Goal: Find specific page/section: Find specific page/section

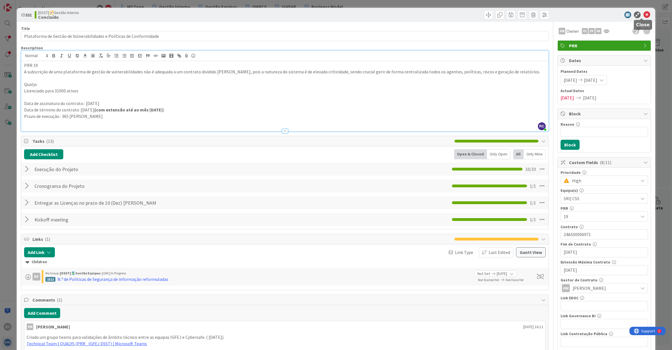
click at [643, 14] on icon at bounding box center [646, 14] width 7 height 7
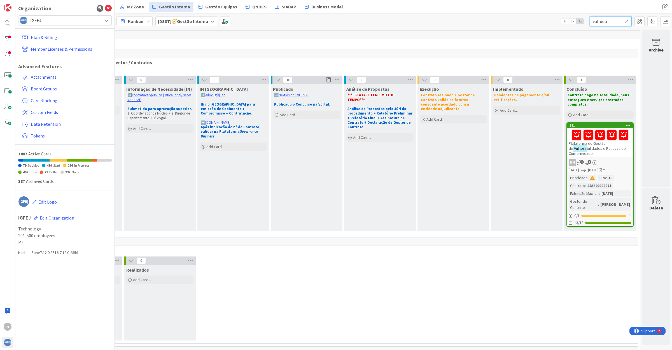
click at [599, 20] on input "vulnera" at bounding box center [611, 21] width 42 height 10
type input "lote"
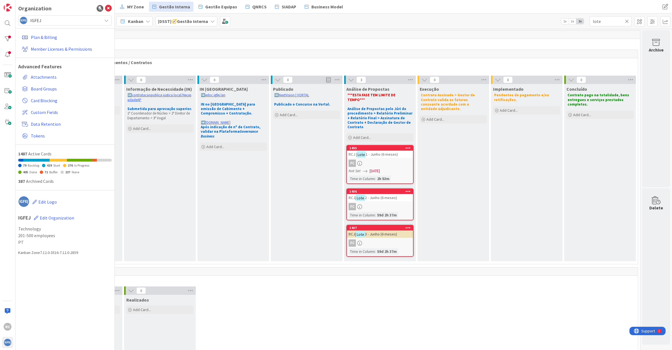
click at [373, 193] on div "1406 RCJ| Lote 2 - Junho (6 meses) FC Time in [GEOGRAPHIC_DATA] : 59d 2h 37m" at bounding box center [379, 204] width 67 height 32
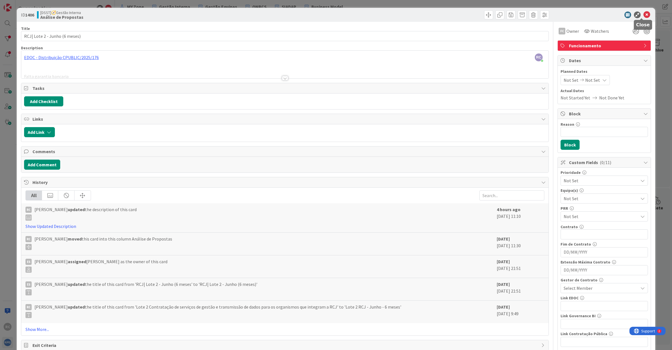
click at [643, 13] on icon at bounding box center [646, 14] width 7 height 7
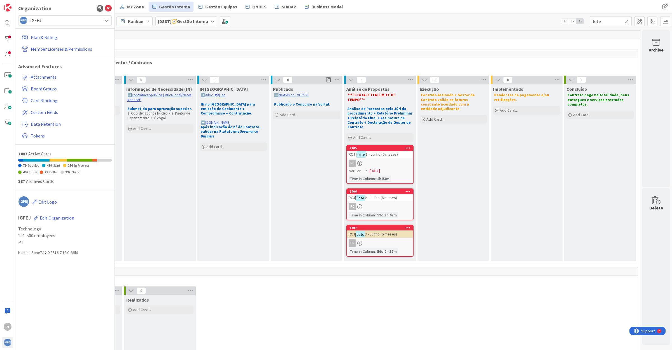
click at [381, 228] on div "1407 RCJ| Lote 3 - Junho (6 meses) FC Time in [GEOGRAPHIC_DATA] : 59d 2h 37m" at bounding box center [379, 241] width 67 height 32
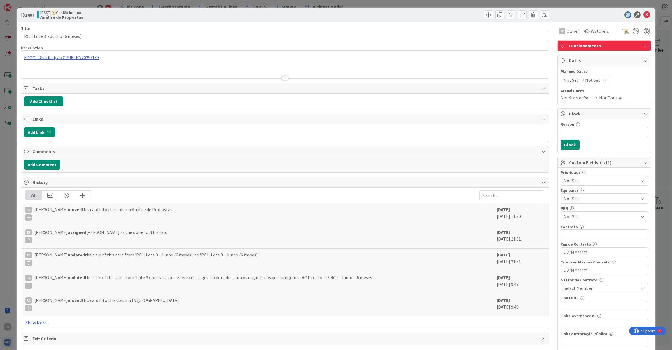
click at [57, 69] on div at bounding box center [284, 71] width 527 height 14
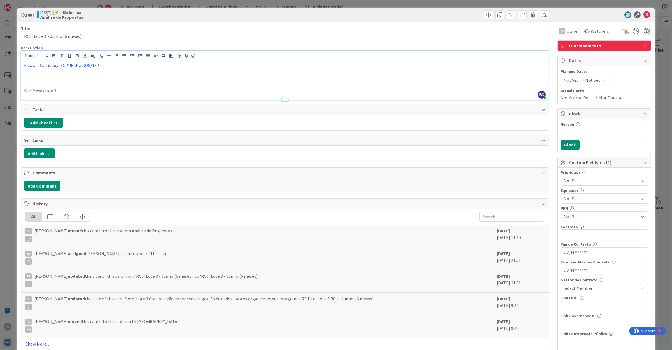
click at [25, 80] on p at bounding box center [284, 78] width 521 height 6
click at [62, 92] on p "Seis Meses lote 3" at bounding box center [284, 91] width 521 height 6
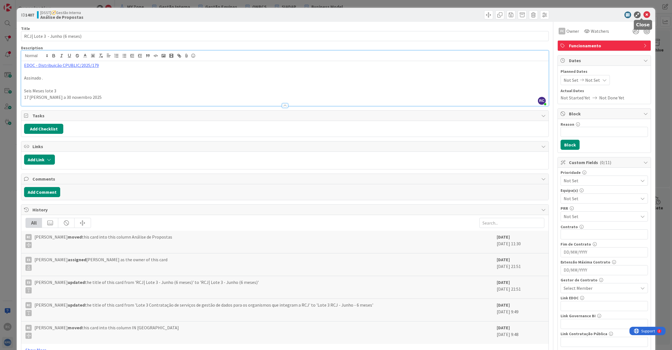
click at [643, 13] on icon at bounding box center [646, 14] width 7 height 7
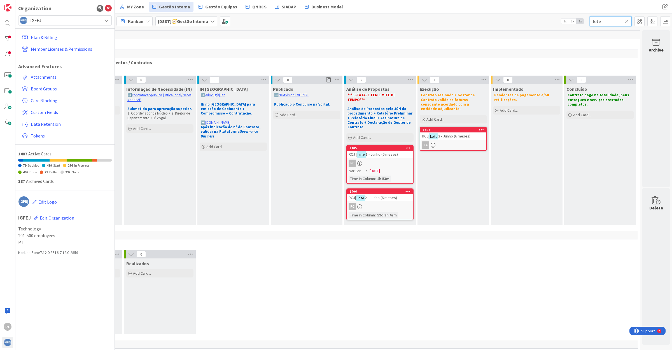
click at [603, 20] on input "lote" at bounding box center [611, 21] width 42 height 10
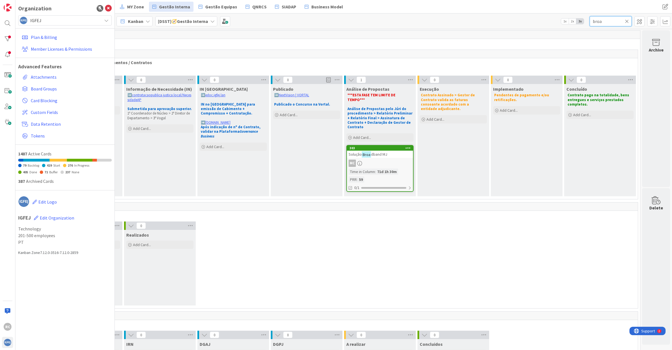
type input "broa"
click at [374, 152] on span "dband MJ" at bounding box center [379, 154] width 16 height 5
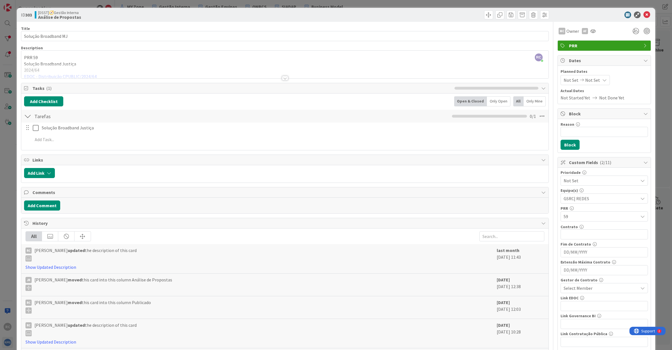
click at [147, 61] on div "RC [PERSON_NAME] just joined PRR 59 Solução Broadband Justiça 2024/64 EDOC - Di…" at bounding box center [284, 65] width 527 height 28
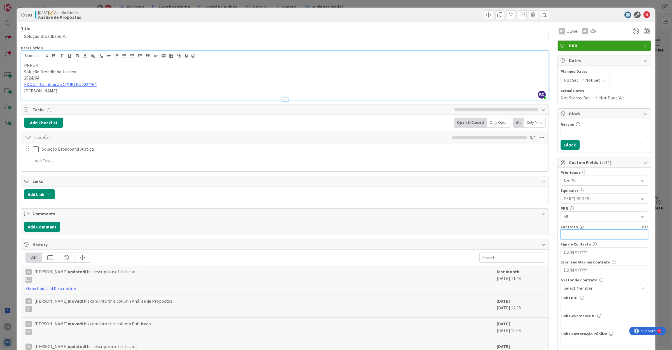
click at [568, 237] on input "text" at bounding box center [603, 234] width 87 height 10
type input "24AB00007043"
click at [577, 289] on span "Select Member" at bounding box center [577, 288] width 29 height 7
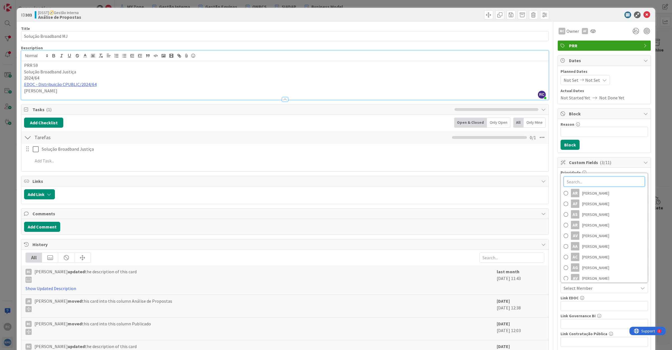
click at [574, 184] on input "text" at bounding box center [603, 182] width 81 height 10
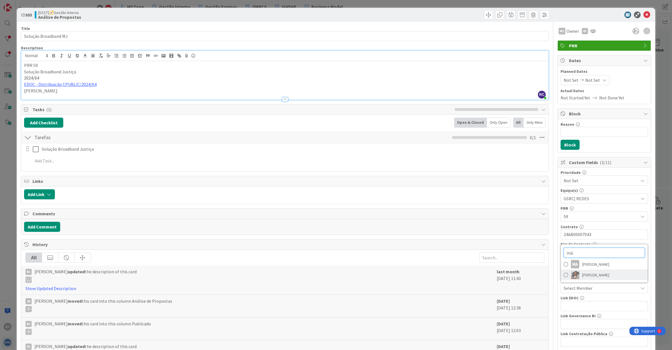
type input "má"
click at [588, 273] on span "[PERSON_NAME]" at bounding box center [595, 275] width 27 height 8
click at [563, 254] on input "DD/MM/YYYY" at bounding box center [603, 252] width 81 height 10
click at [156, 89] on p "[PERSON_NAME]" at bounding box center [284, 91] width 521 height 6
click at [49, 92] on p "[PERSON_NAME]" at bounding box center [284, 91] width 521 height 6
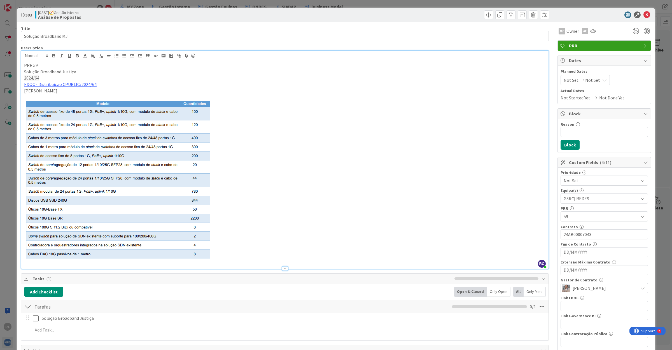
scroll to position [35, 0]
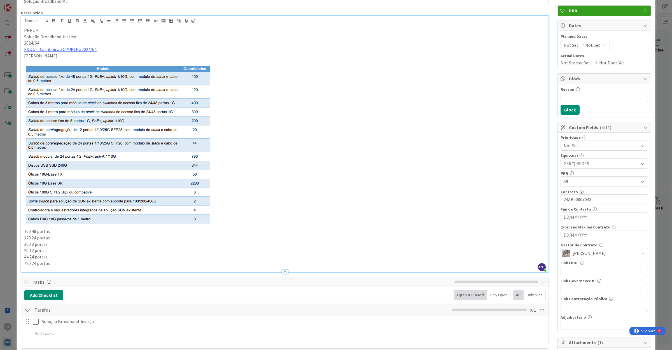
click at [30, 233] on p "100 48 portas" at bounding box center [284, 231] width 521 height 6
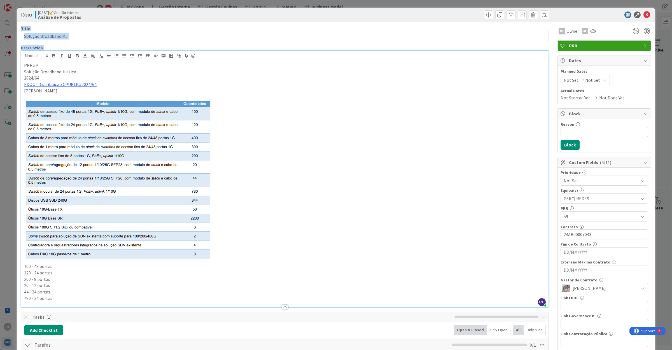
drag, startPoint x: 640, startPoint y: 15, endPoint x: 479, endPoint y: 62, distance: 168.3
click at [479, 62] on div "ID 303 [DSST]🧭Gestão Interna Análise de Propostas Title 20 / 128 Solução Broadb…" at bounding box center [336, 319] width 638 height 623
click at [643, 15] on icon at bounding box center [646, 14] width 7 height 7
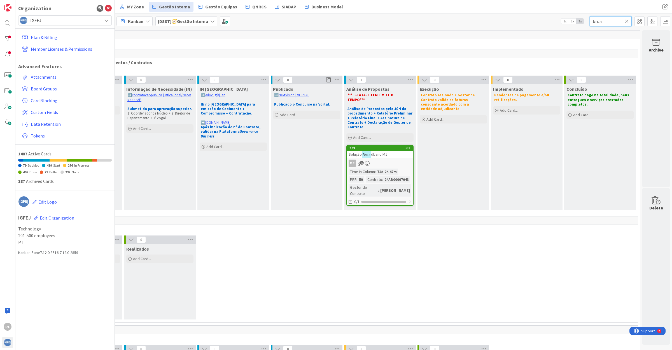
click at [599, 24] on input "broa" at bounding box center [611, 21] width 42 height 10
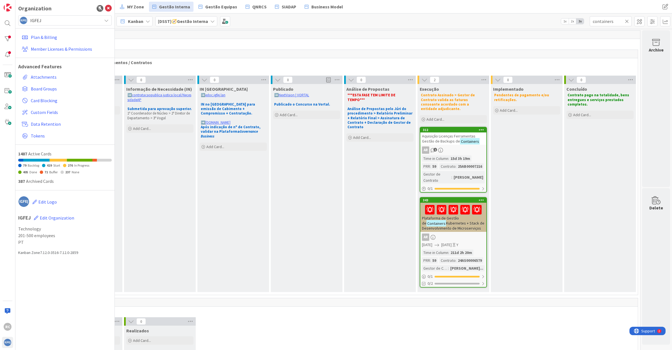
click at [438, 135] on span "Aquisição Licenças Ferramentas Gestão de Backups de" at bounding box center [448, 139] width 53 height 10
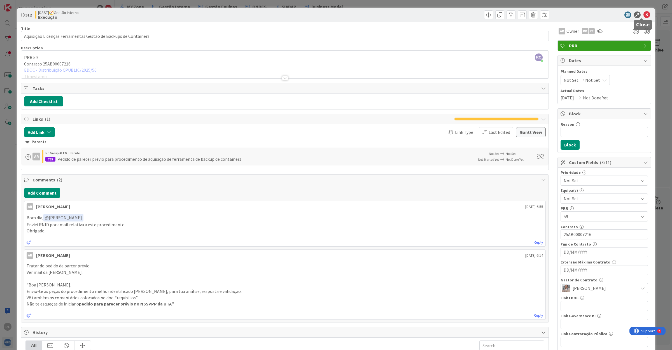
click at [644, 14] on icon at bounding box center [646, 14] width 7 height 7
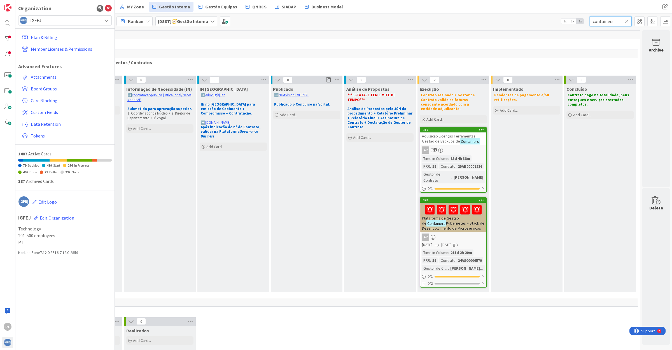
click at [609, 20] on input "containers" at bounding box center [611, 21] width 42 height 10
type input "mfa"
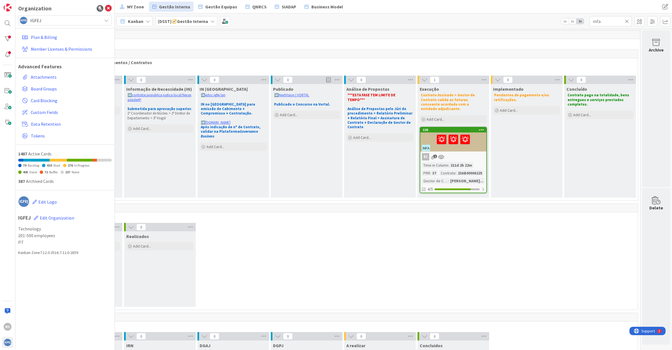
click at [458, 153] on div "EC 1" at bounding box center [453, 156] width 66 height 7
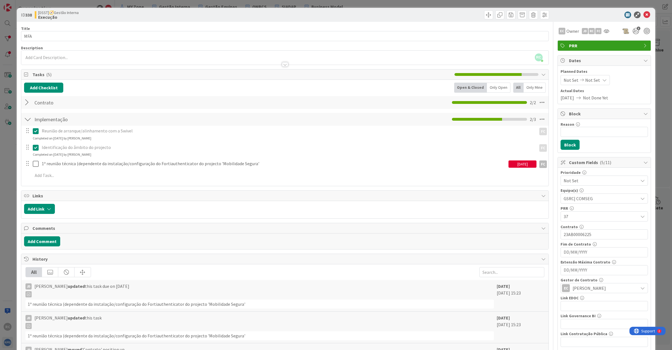
click at [282, 64] on div at bounding box center [285, 64] width 6 height 4
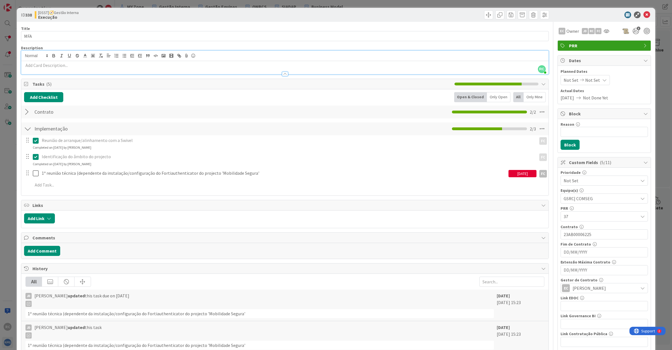
click at [29, 64] on p at bounding box center [284, 65] width 521 height 6
click at [565, 255] on input "DD/MM/YYYY" at bounding box center [603, 252] width 81 height 10
click at [99, 60] on div at bounding box center [284, 56] width 527 height 10
click at [643, 15] on icon at bounding box center [646, 14] width 7 height 7
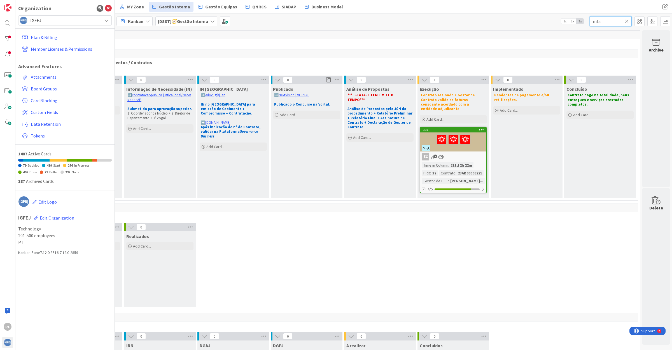
click at [608, 22] on input "mfa" at bounding box center [611, 21] width 42 height 10
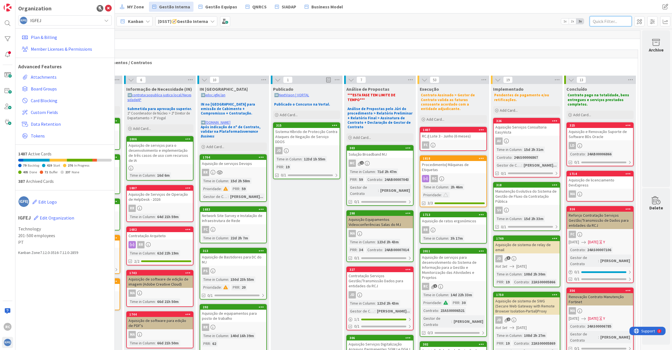
click at [605, 20] on input "text" at bounding box center [611, 21] width 42 height 10
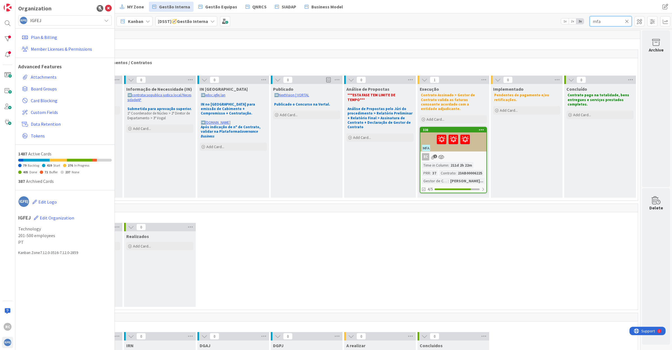
type input "mfa"
click at [459, 145] on div "MFA" at bounding box center [453, 141] width 66 height 19
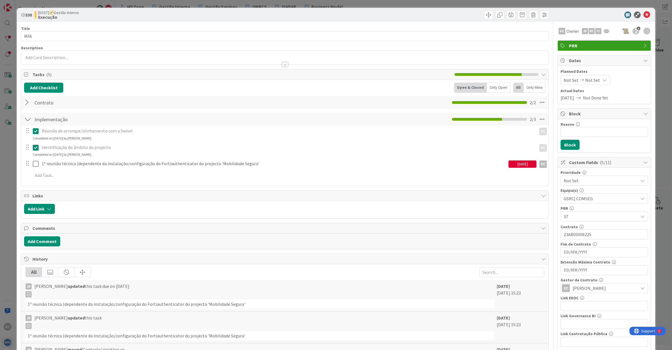
click at [62, 59] on div at bounding box center [284, 62] width 527 height 6
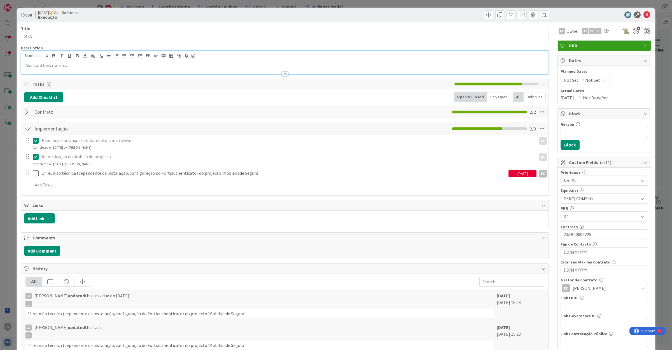
click at [38, 65] on p at bounding box center [284, 65] width 521 height 6
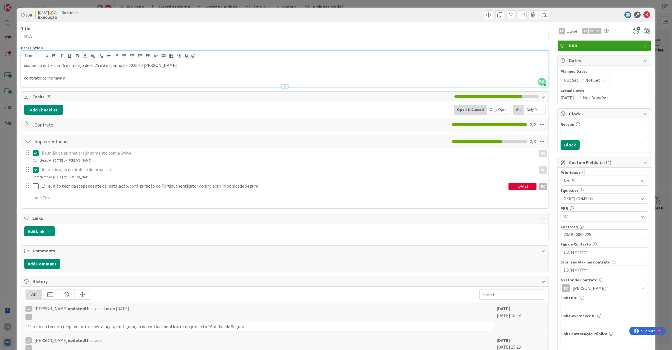
drag, startPoint x: 69, startPoint y: 81, endPoint x: 69, endPoint y: 77, distance: 4.2
click at [69, 81] on div "Description RC [PERSON_NAME] just joined suspenso entre dia 15 de março de 2025…" at bounding box center [285, 66] width 528 height 42
click at [69, 77] on p "contrato terminava a" at bounding box center [284, 78] width 521 height 6
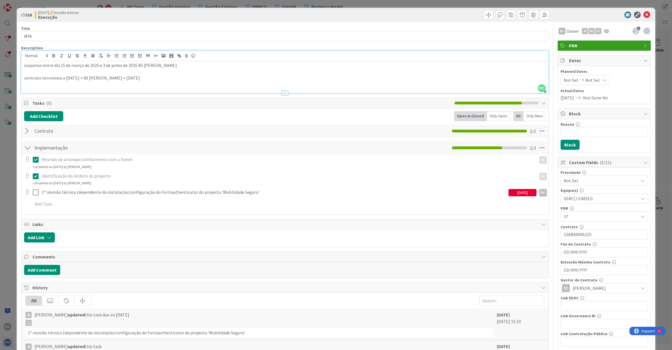
click at [146, 80] on p "contrato terminava a [DATE] + 80 [PERSON_NAME] = [DATE]" at bounding box center [284, 78] width 521 height 6
click at [24, 87] on p at bounding box center [284, 84] width 521 height 6
